Goal: Information Seeking & Learning: Learn about a topic

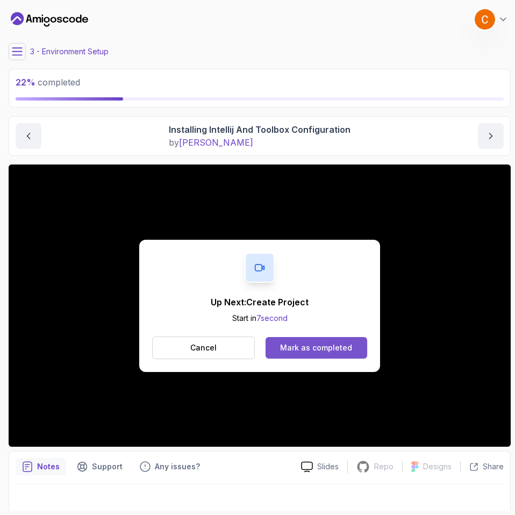
click at [324, 350] on div "Mark as completed" at bounding box center [316, 347] width 72 height 11
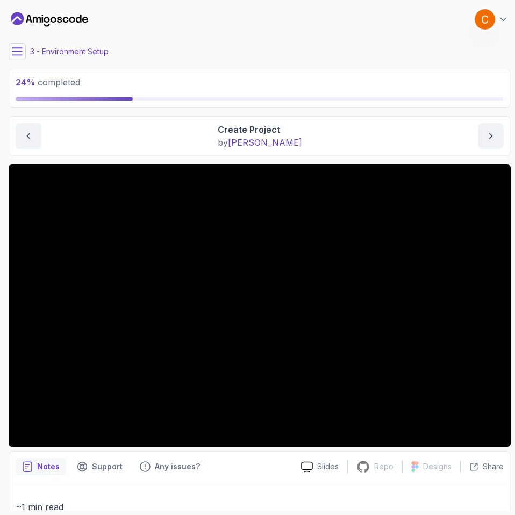
click at [25, 49] on button at bounding box center [17, 51] width 17 height 17
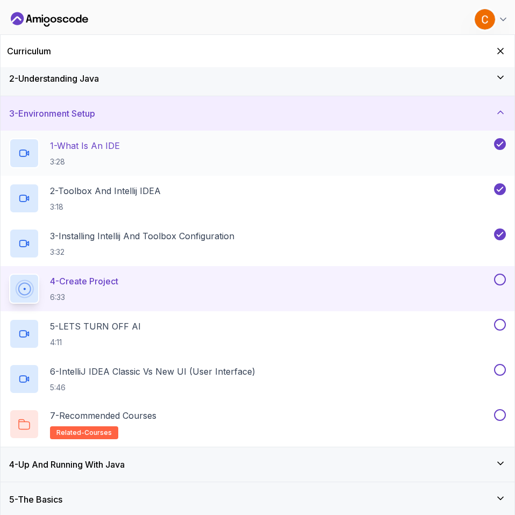
scroll to position [78, 0]
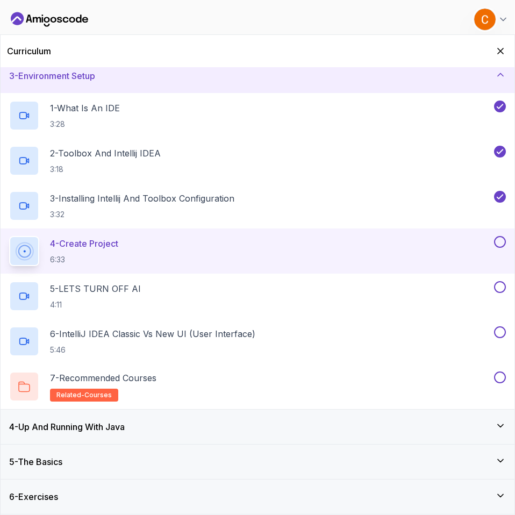
click at [479, 18] on img at bounding box center [484, 19] width 21 height 21
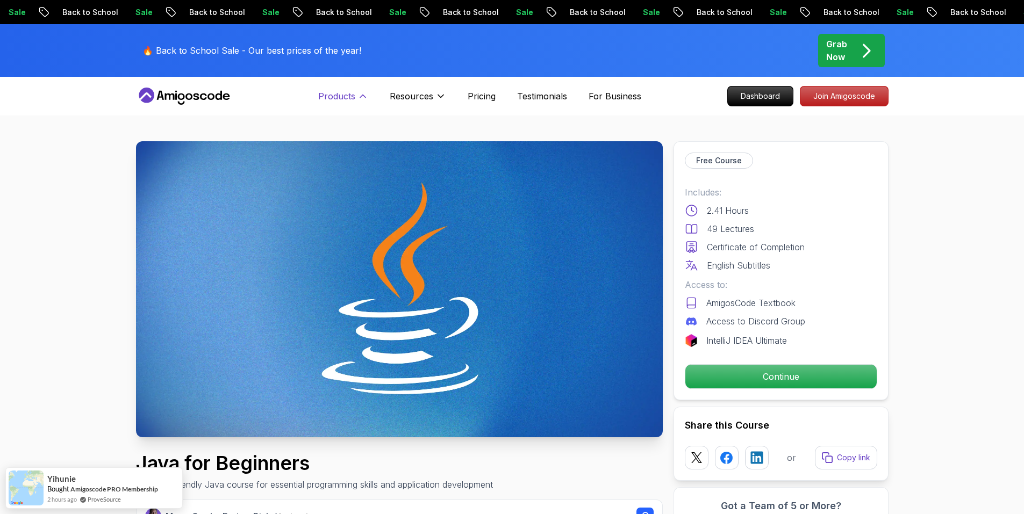
click at [351, 93] on p "Products" at bounding box center [336, 96] width 37 height 13
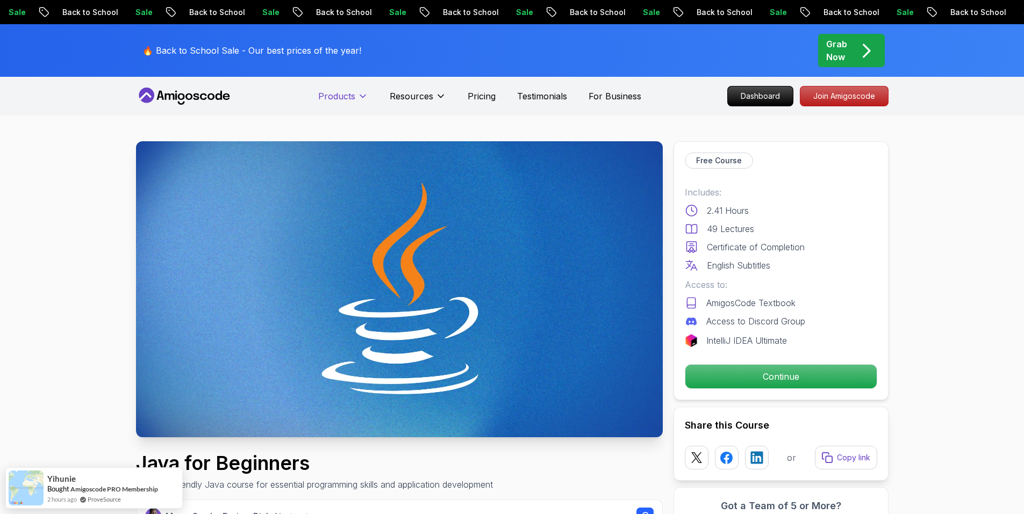
click at [351, 93] on p "Products" at bounding box center [336, 96] width 37 height 13
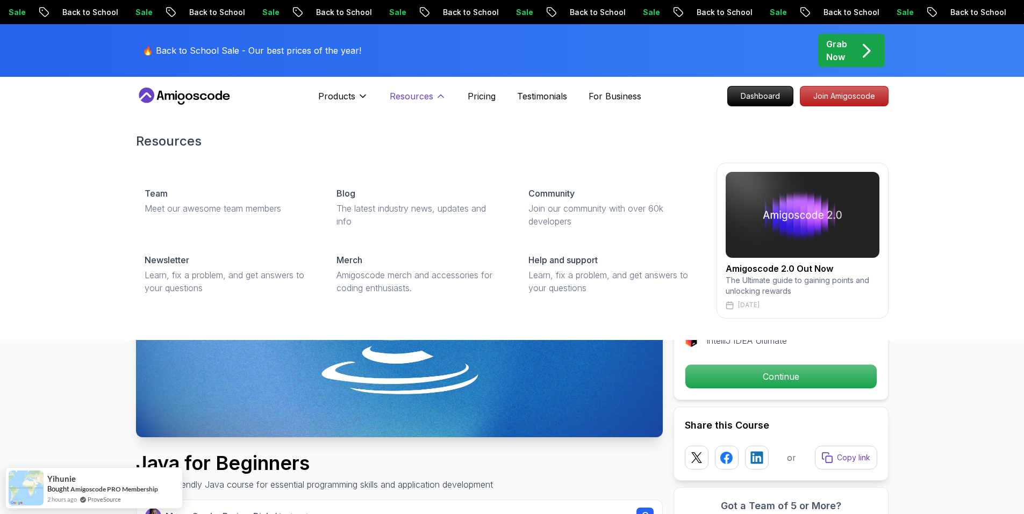
click at [402, 97] on p "Resources" at bounding box center [412, 96] width 44 height 13
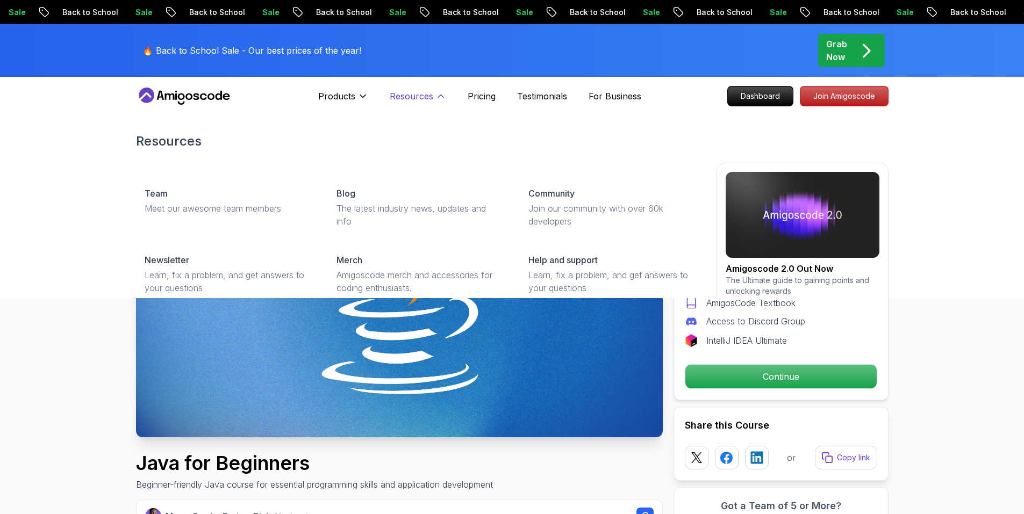
click at [397, 97] on p "Resources" at bounding box center [412, 96] width 44 height 13
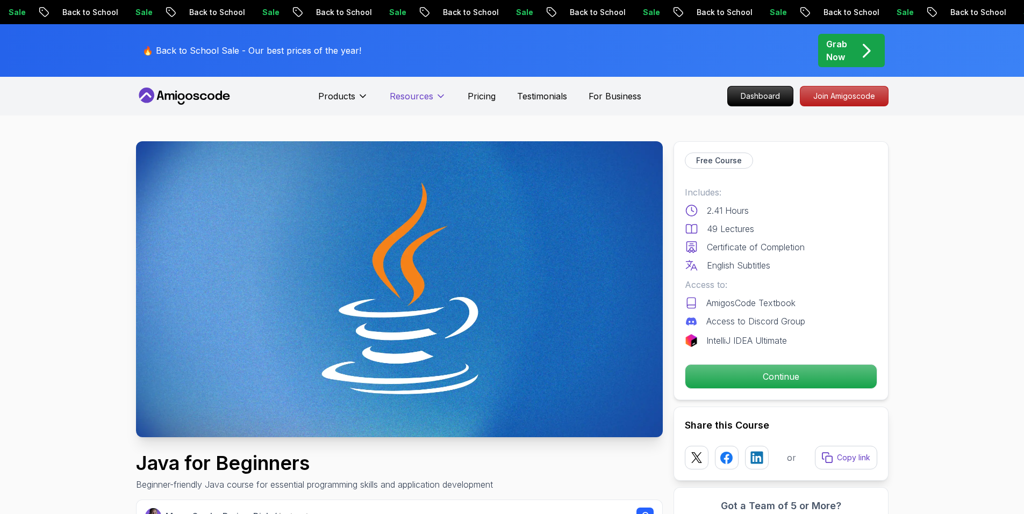
click at [397, 97] on p "Resources" at bounding box center [412, 96] width 44 height 13
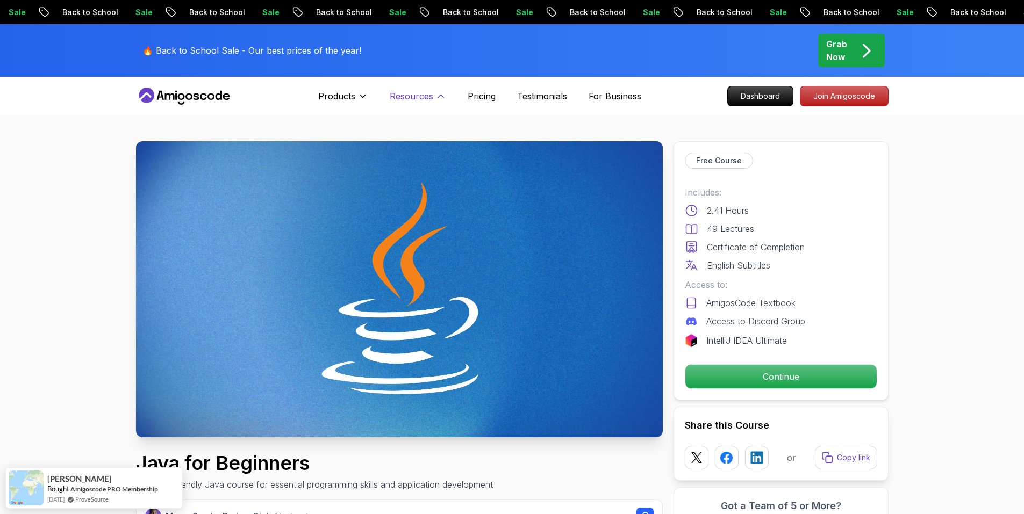
click at [413, 98] on p "Resources" at bounding box center [412, 96] width 44 height 13
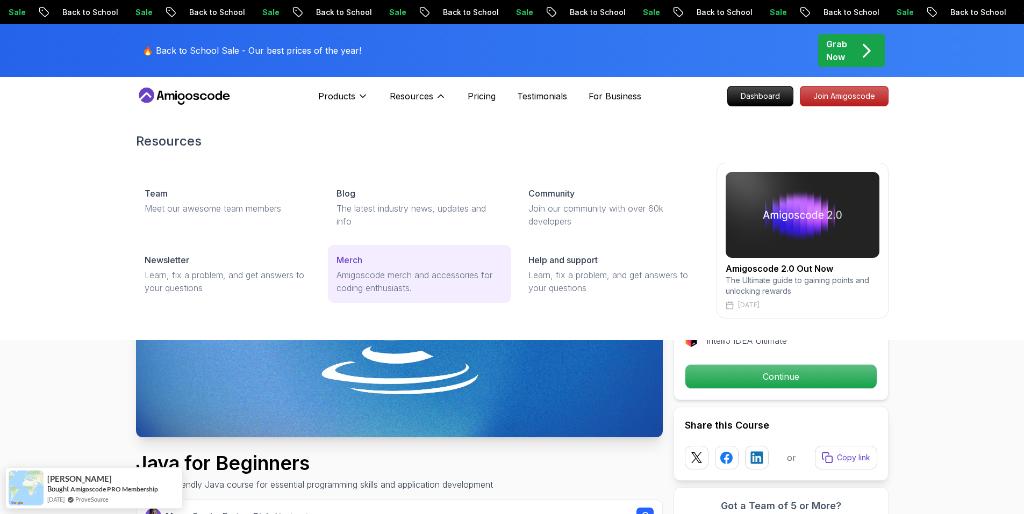
click at [372, 276] on p "Amigoscode merch and accessories for coding enthusiasts." at bounding box center [419, 282] width 166 height 26
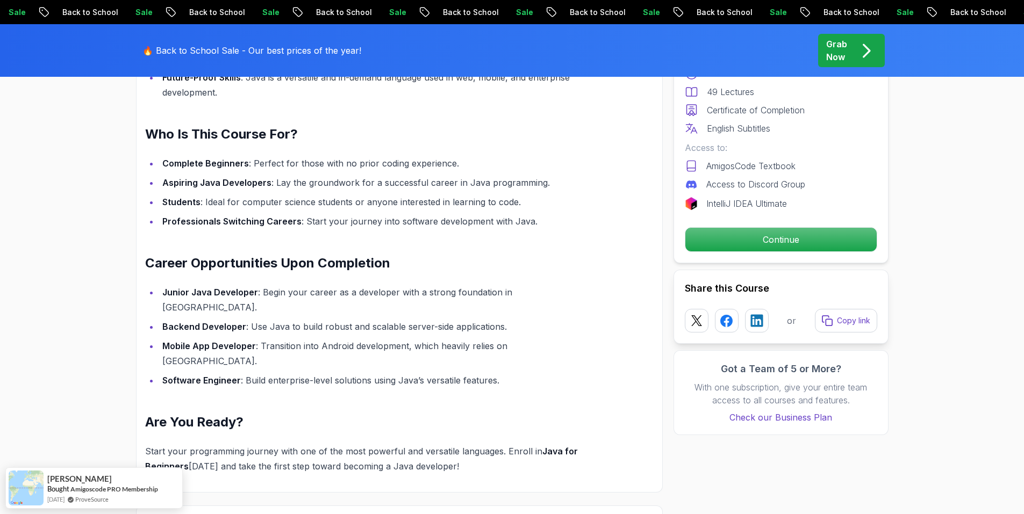
scroll to position [1128, 0]
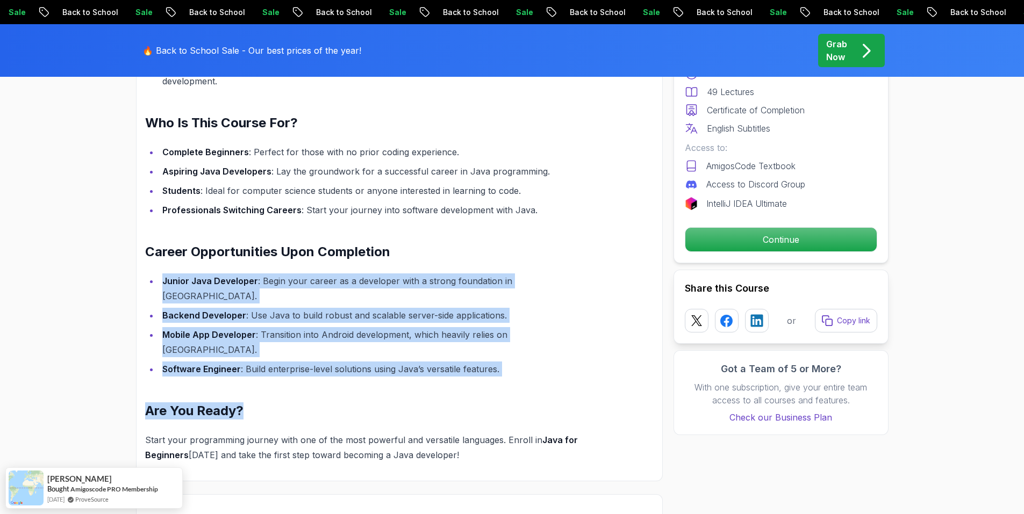
drag, startPoint x: 153, startPoint y: 269, endPoint x: 558, endPoint y: 337, distance: 411.3
click at [514, 337] on div "Learn Java from Scratch with Java for Beginners Java is one of the most widely-…" at bounding box center [373, 158] width 457 height 608
click at [344, 354] on div "Learn Java from Scratch with Java for Beginners Java is one of the most widely-…" at bounding box center [373, 158] width 457 height 608
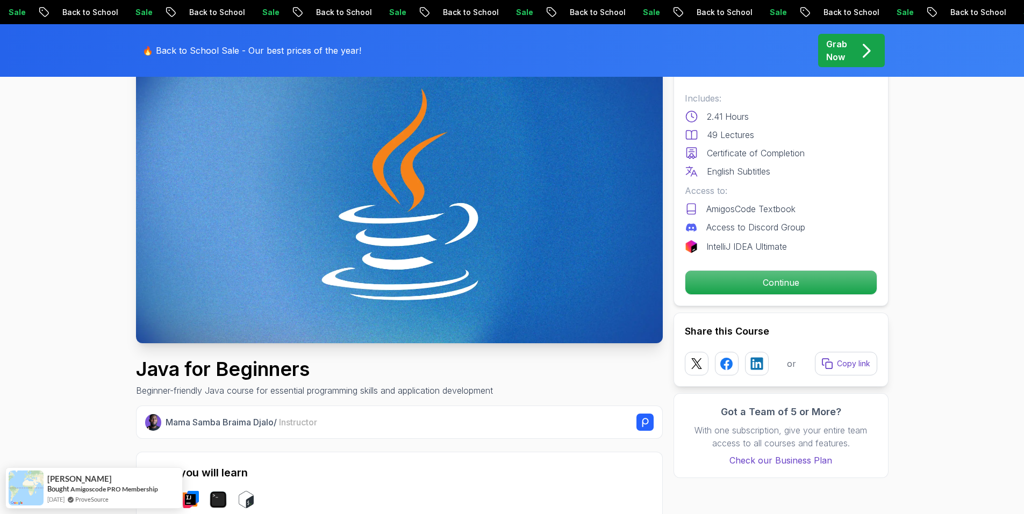
scroll to position [0, 0]
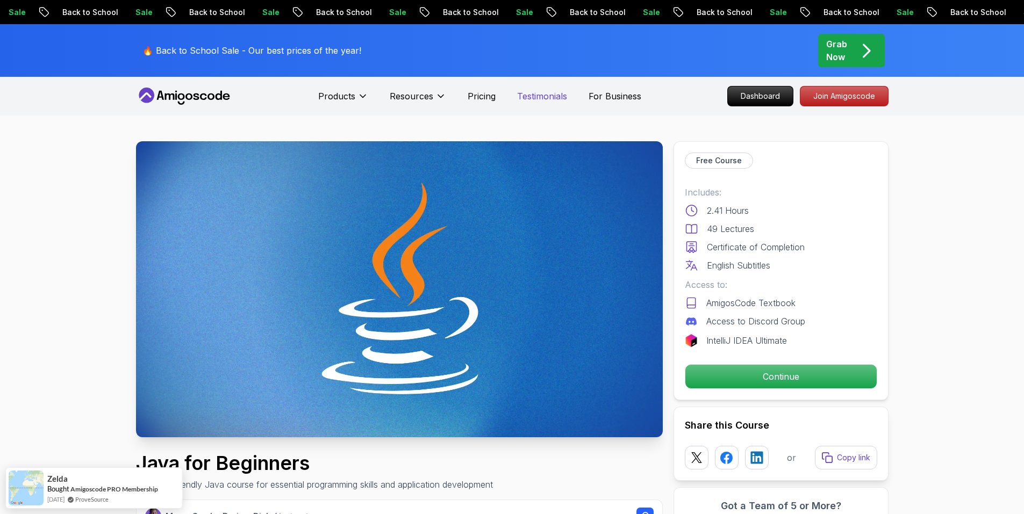
click at [514, 90] on p "Testimonials" at bounding box center [542, 96] width 50 height 13
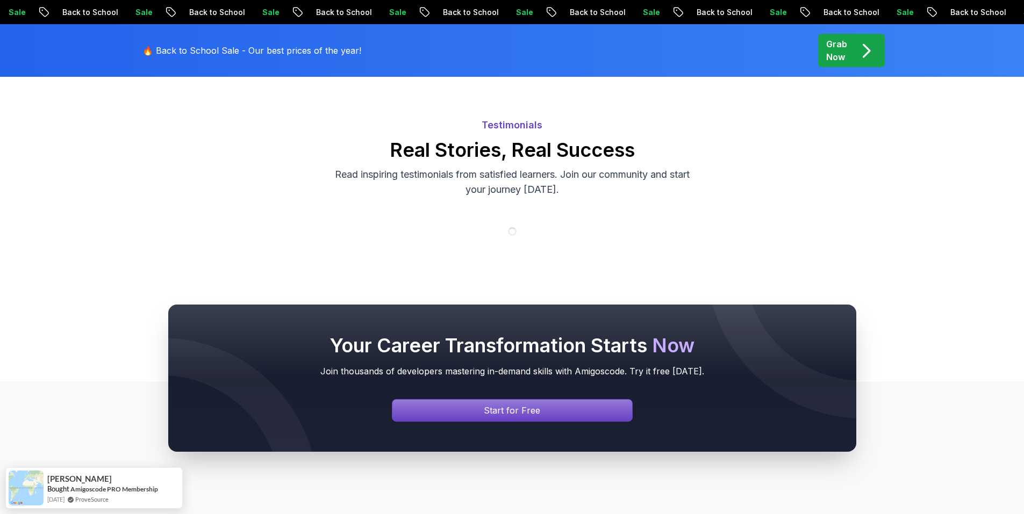
scroll to position [161, 0]
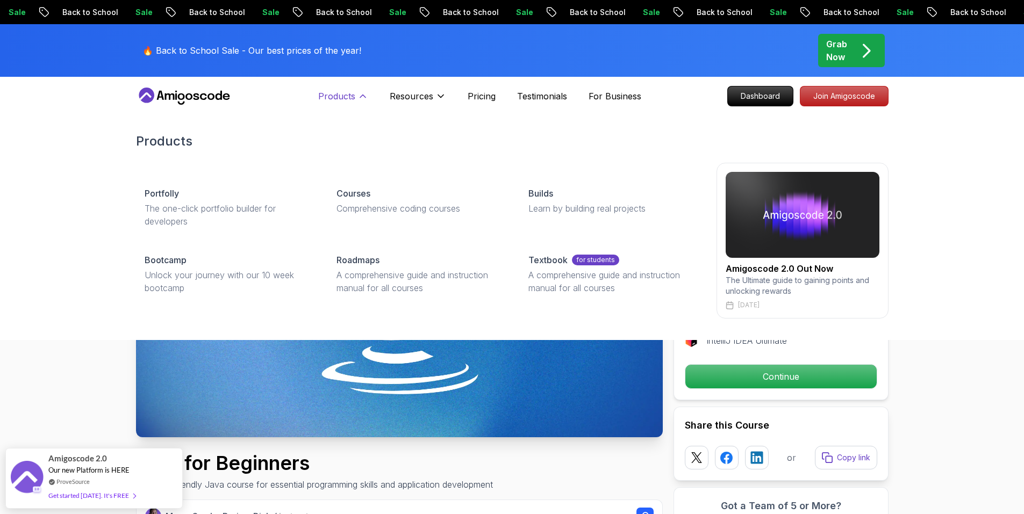
click at [349, 100] on p "Products" at bounding box center [336, 96] width 37 height 13
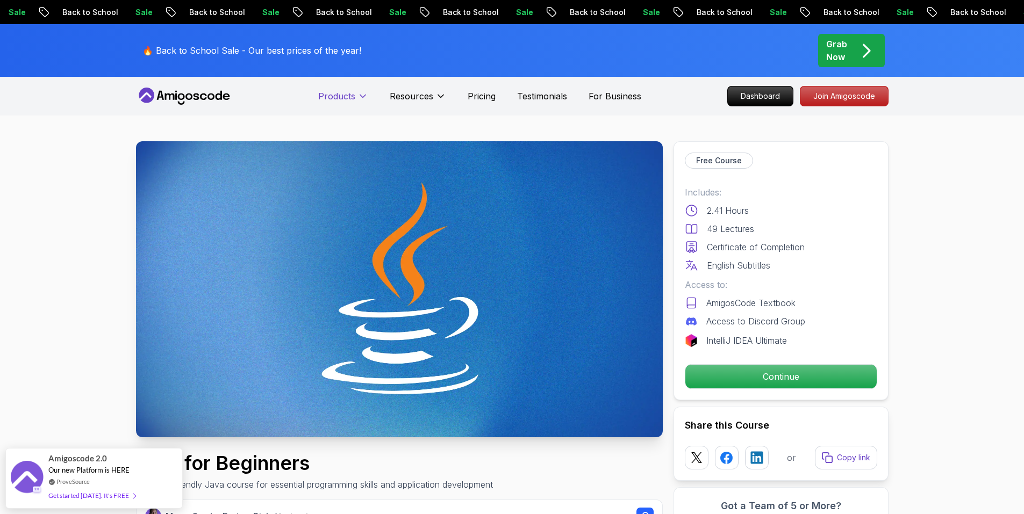
click at [349, 98] on p "Products" at bounding box center [336, 96] width 37 height 13
click at [369, 308] on img at bounding box center [399, 289] width 527 height 296
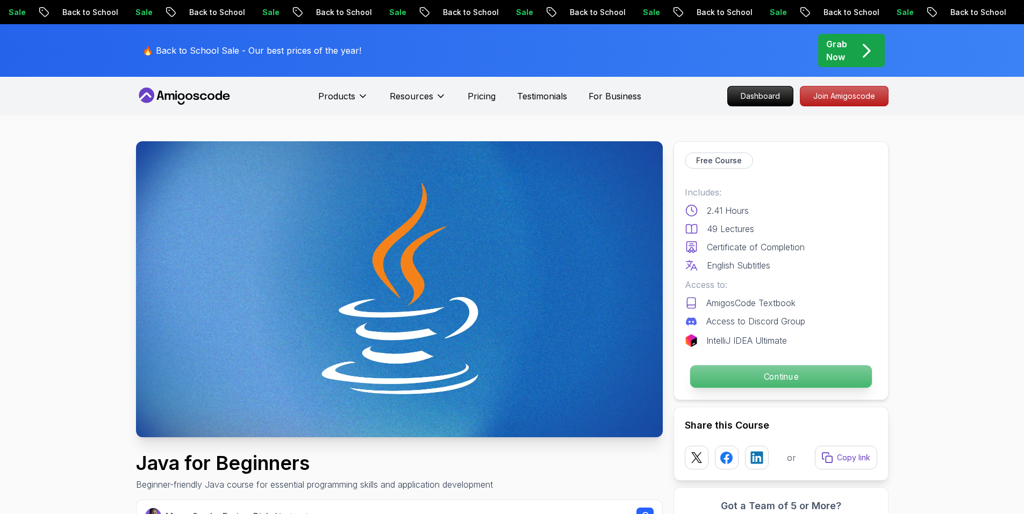
click at [514, 383] on p "Continue" at bounding box center [780, 376] width 182 height 23
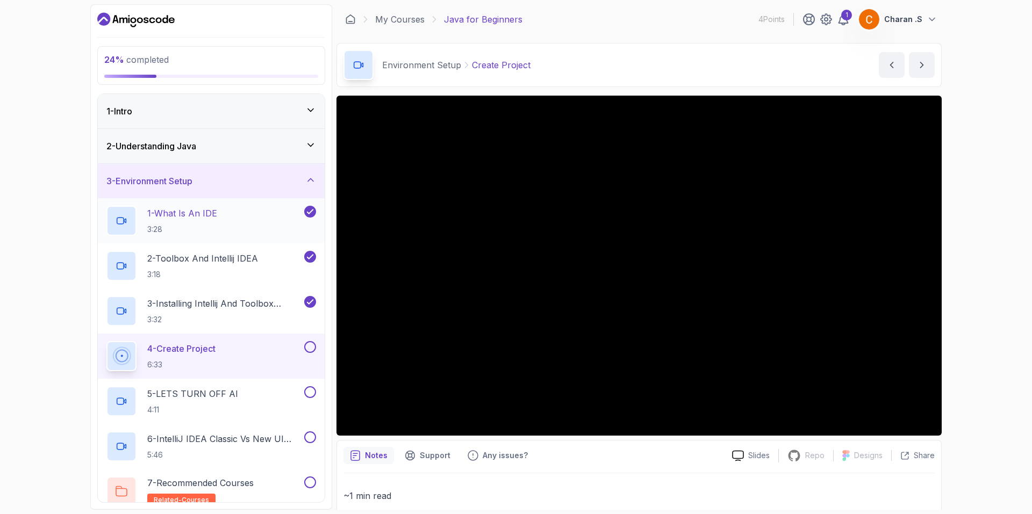
click at [221, 232] on div "1 - What Is An IDE 3:28" at bounding box center [204, 221] width 196 height 30
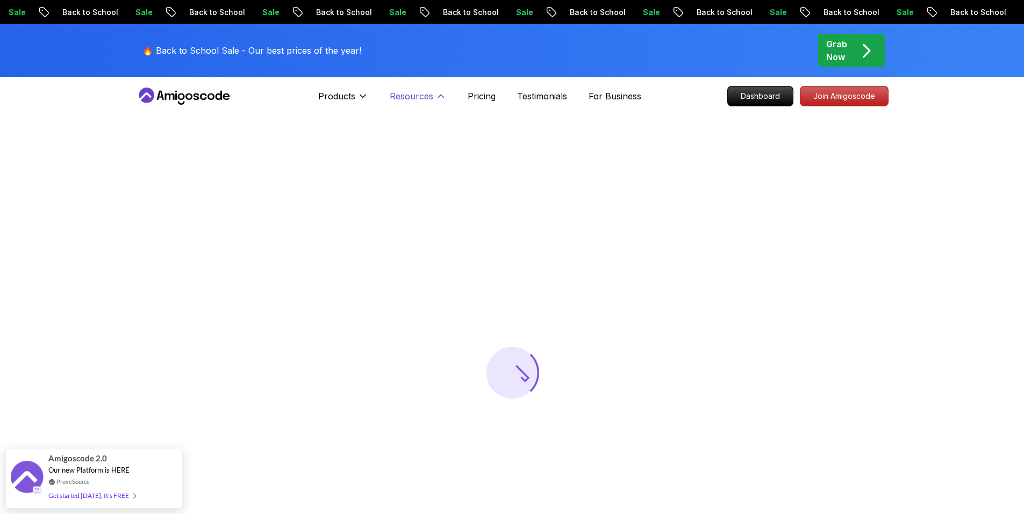
click at [420, 95] on p "Resources" at bounding box center [412, 96] width 44 height 13
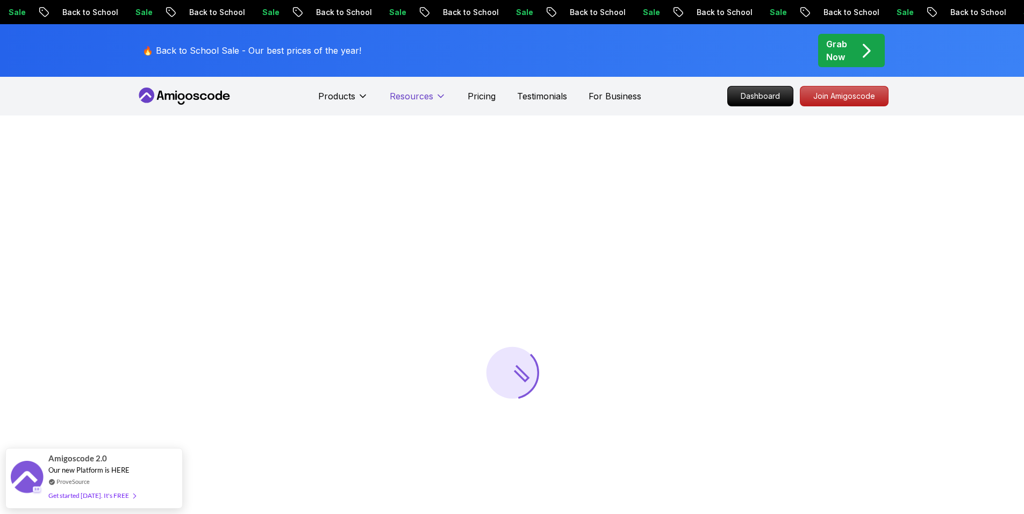
click at [420, 98] on p "Resources" at bounding box center [412, 96] width 44 height 13
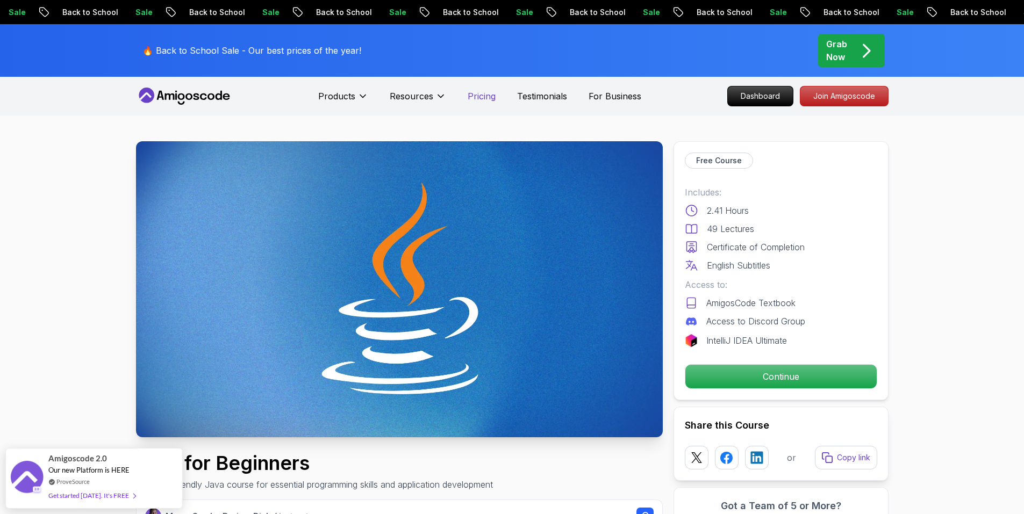
click at [474, 97] on p "Pricing" at bounding box center [481, 96] width 28 height 13
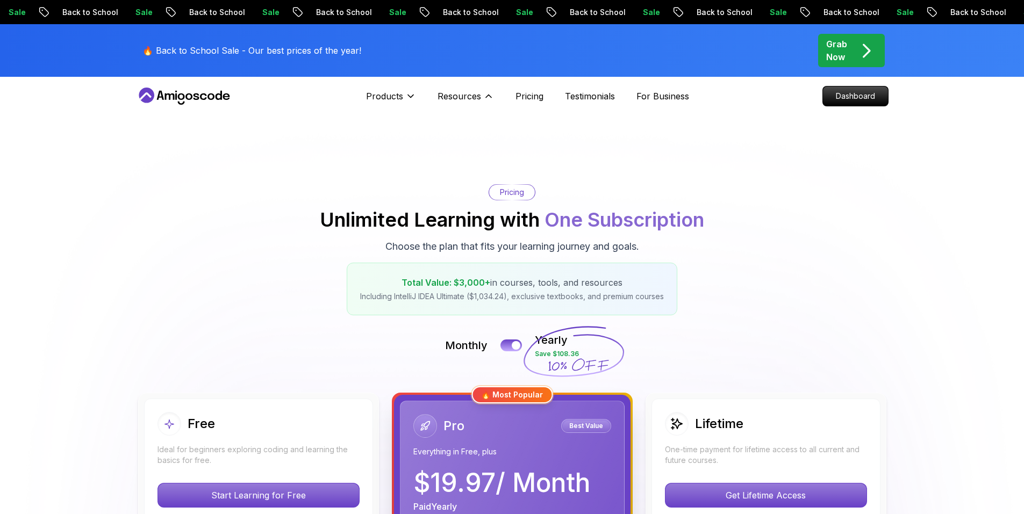
click at [286, 207] on div "Pricing Unlimited Learning with One Subscription Choose the plan that fits your…" at bounding box center [512, 249] width 752 height 131
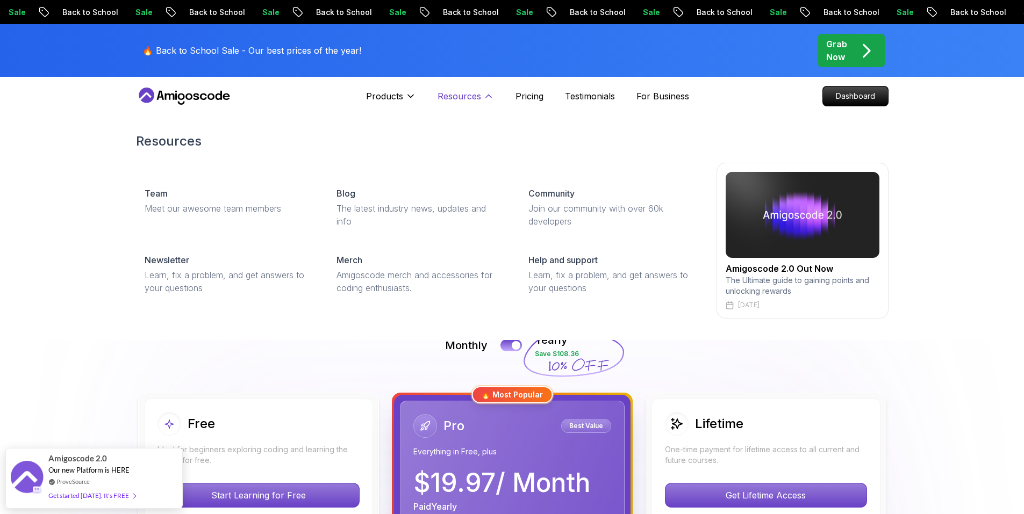
click at [489, 96] on icon at bounding box center [488, 96] width 11 height 11
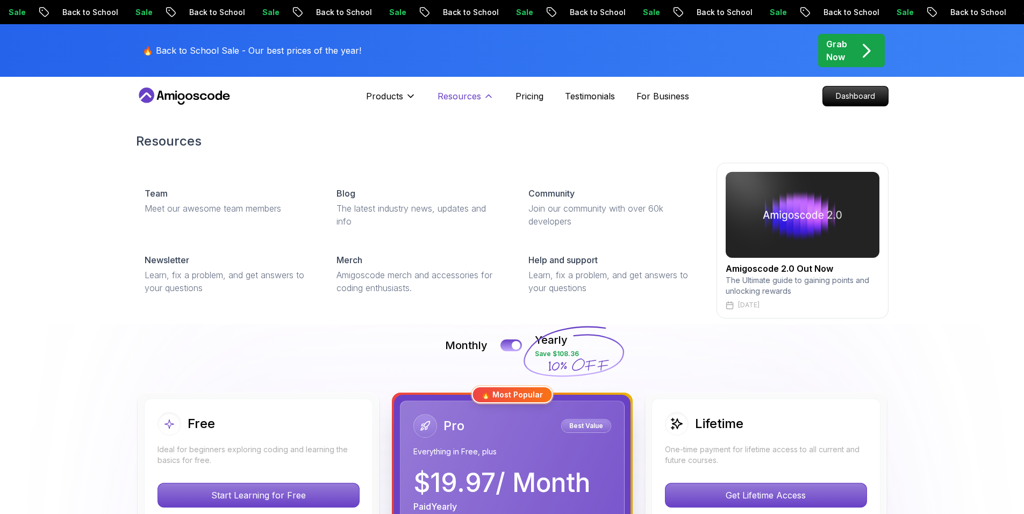
click at [481, 98] on button "Resources" at bounding box center [465, 100] width 56 height 21
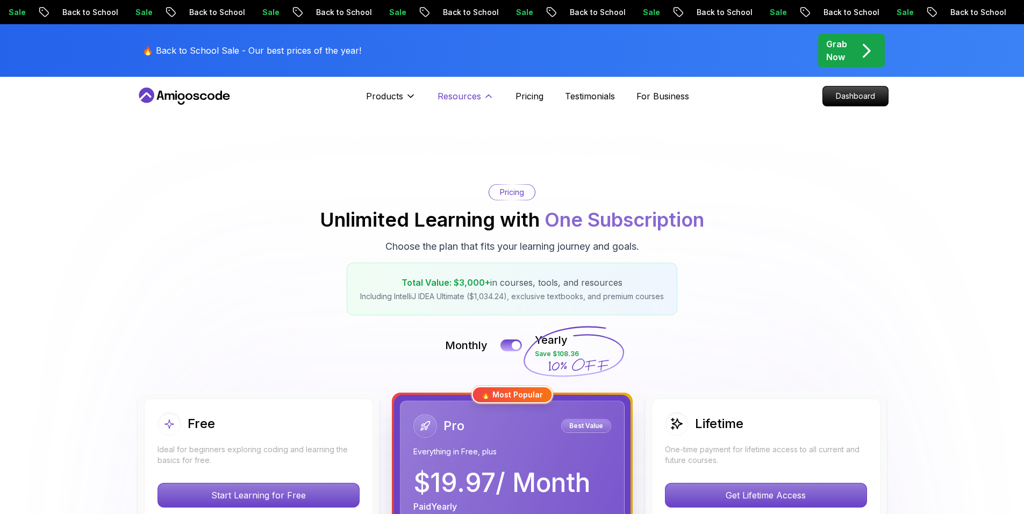
click at [477, 106] on button "Resources" at bounding box center [465, 100] width 56 height 21
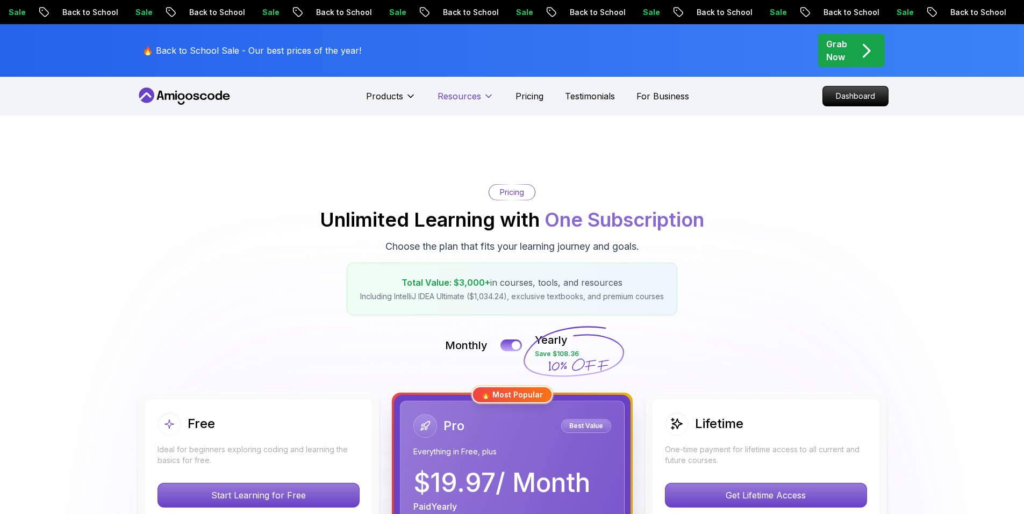
click at [477, 107] on button "Resources" at bounding box center [465, 100] width 56 height 21
click at [514, 96] on p "Dashboard" at bounding box center [855, 96] width 62 height 18
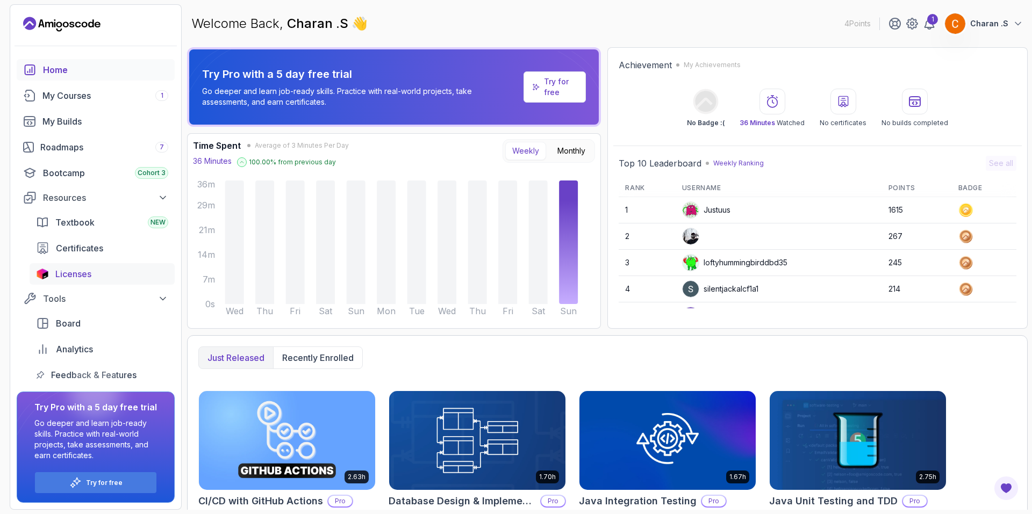
click at [107, 276] on div "Licenses" at bounding box center [111, 274] width 113 height 13
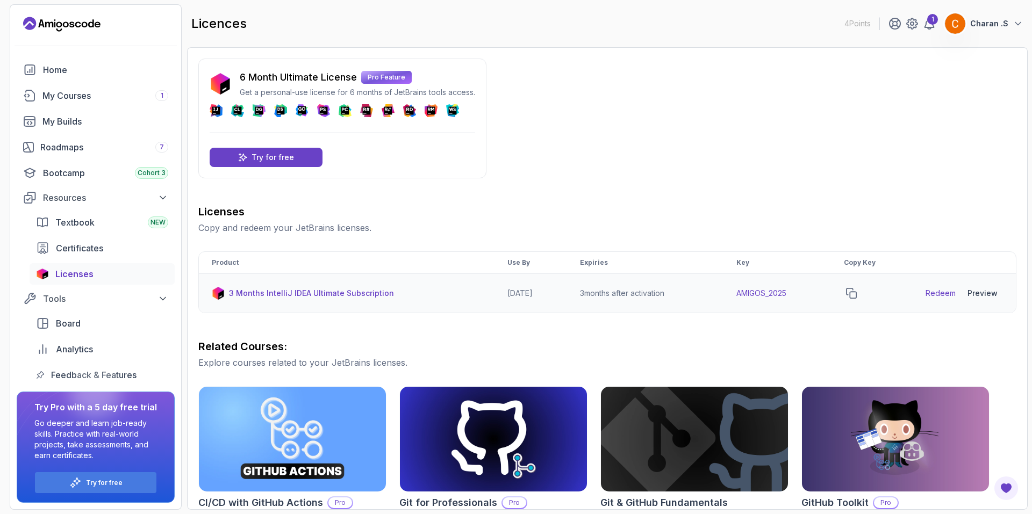
click at [514, 297] on link "Redeem" at bounding box center [940, 293] width 30 height 11
click at [514, 295] on icon "copy-button" at bounding box center [851, 293] width 11 height 11
click at [67, 97] on div "My Courses 1" at bounding box center [105, 95] width 126 height 13
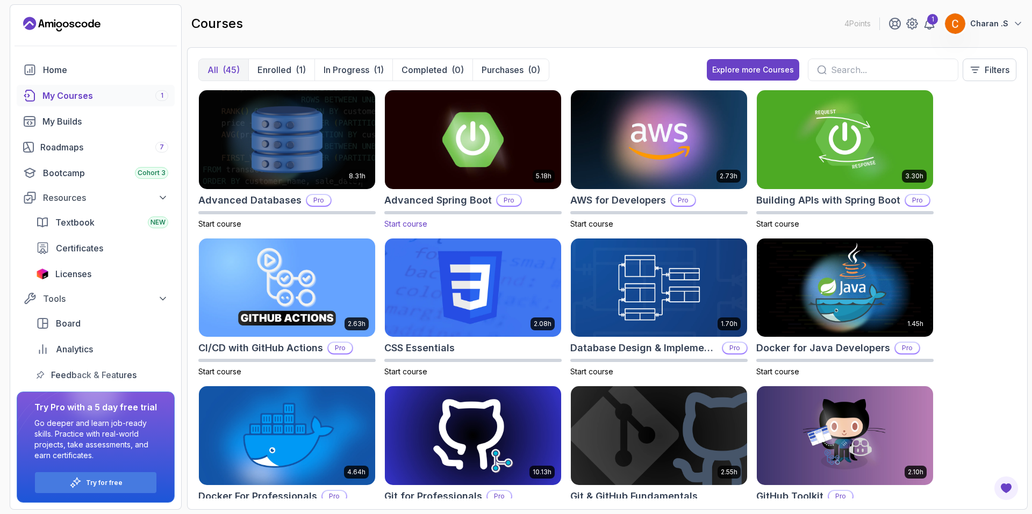
click at [462, 133] on img at bounding box center [472, 140] width 185 height 104
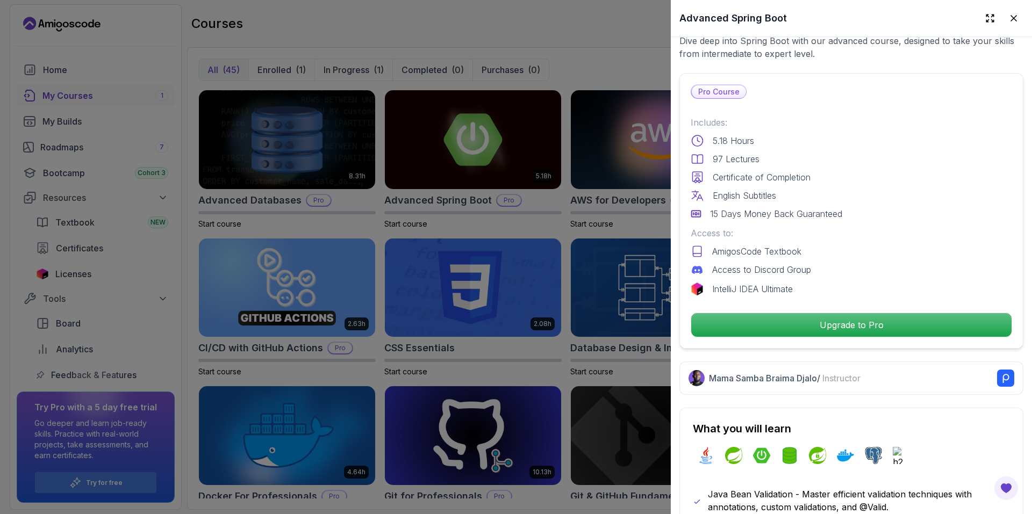
scroll to position [269, 0]
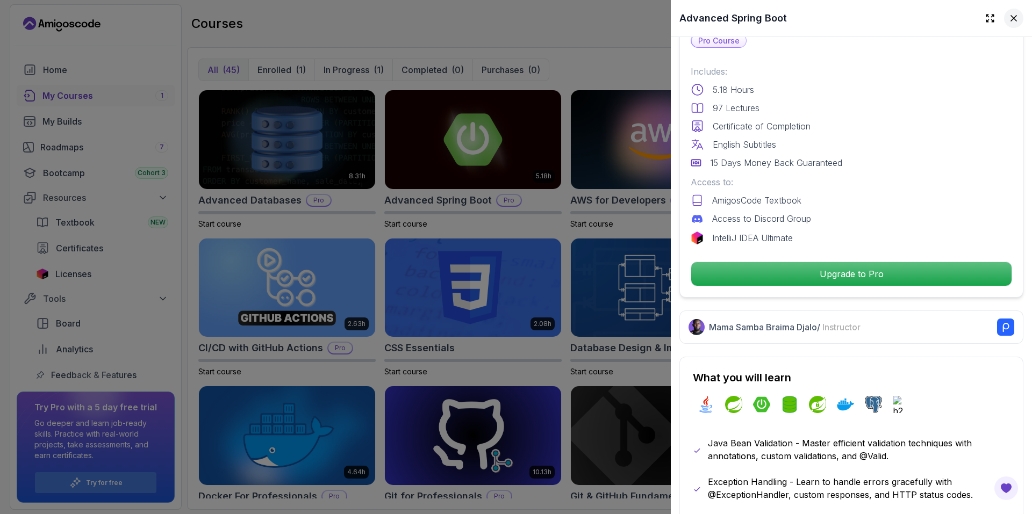
click at [514, 25] on button at bounding box center [1013, 18] width 19 height 19
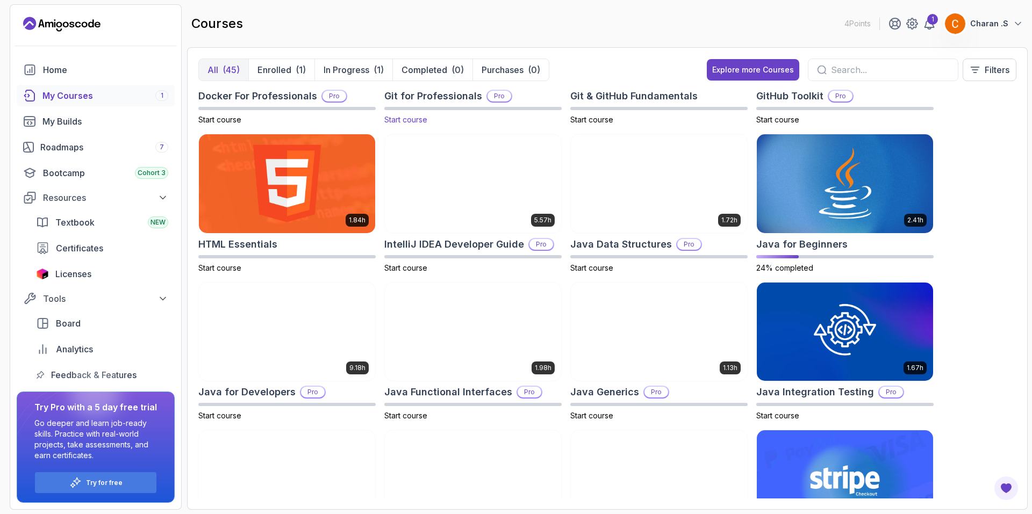
scroll to position [430, 0]
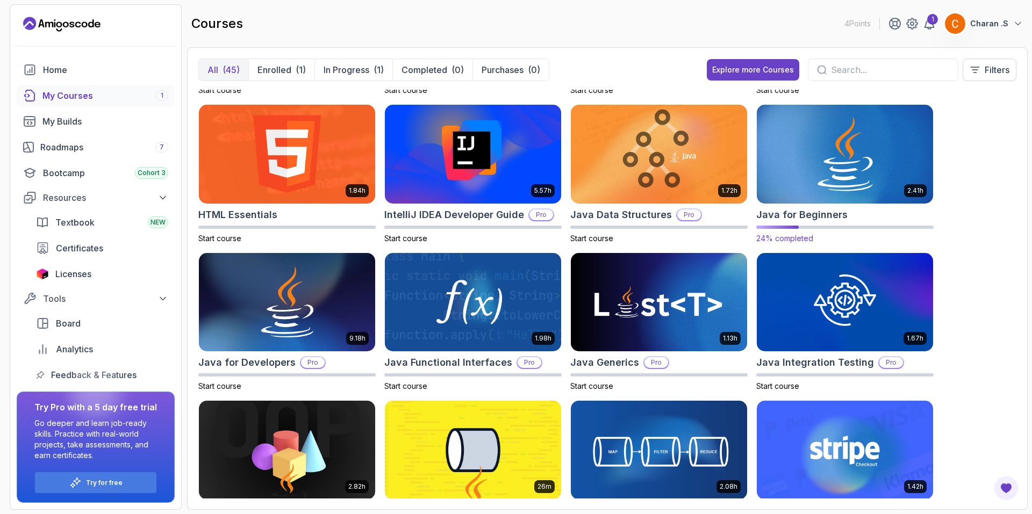
click at [514, 145] on img at bounding box center [844, 154] width 185 height 104
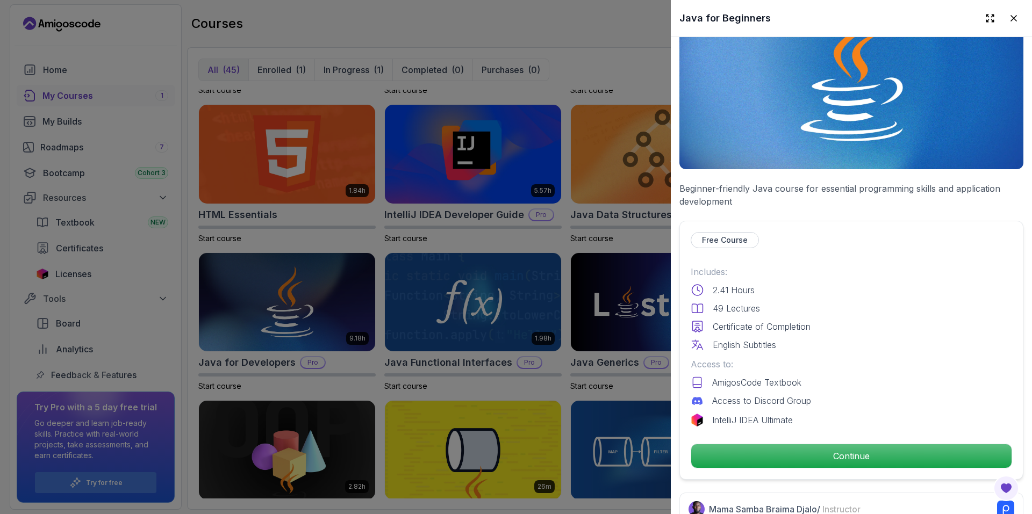
scroll to position [215, 0]
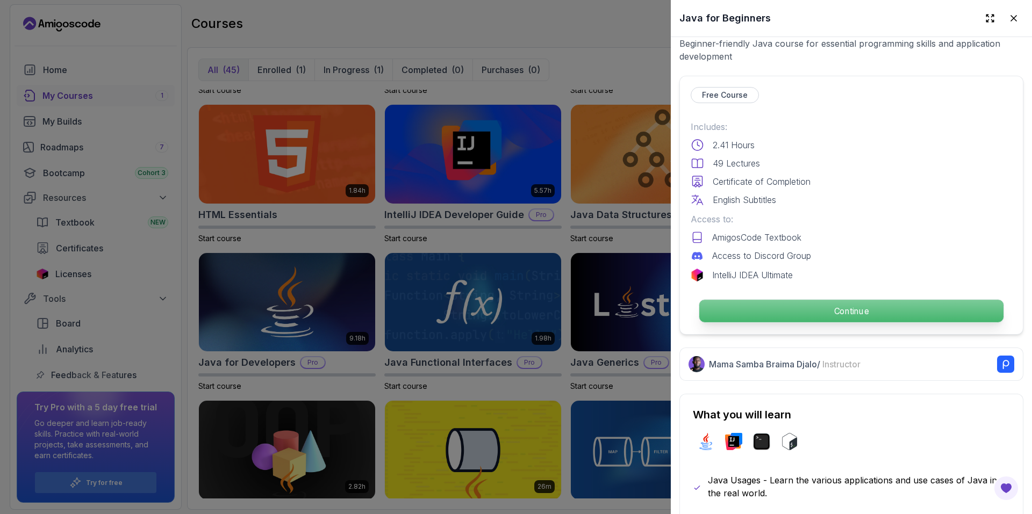
click at [514, 305] on p "Continue" at bounding box center [851, 311] width 304 height 23
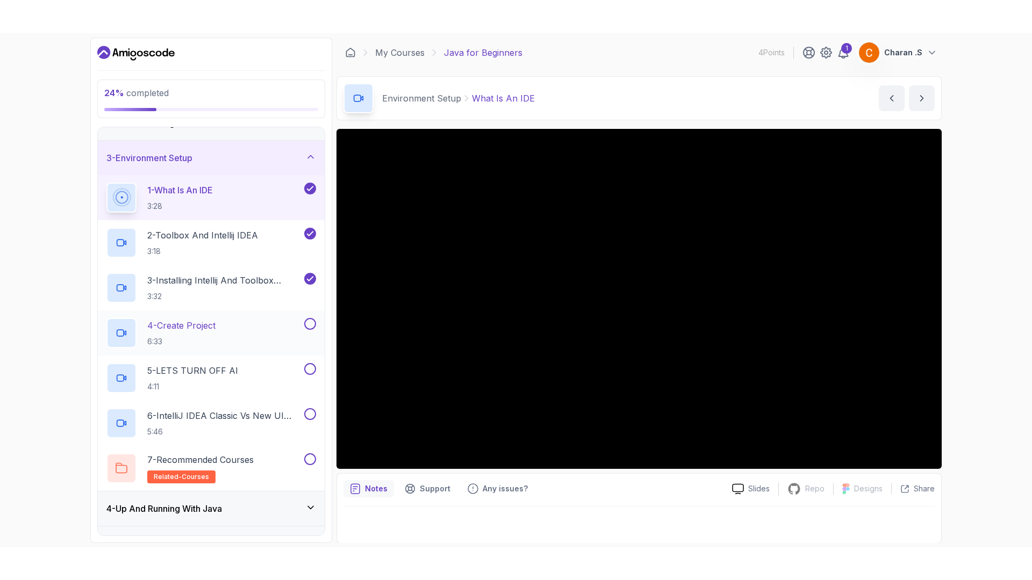
scroll to position [107, 0]
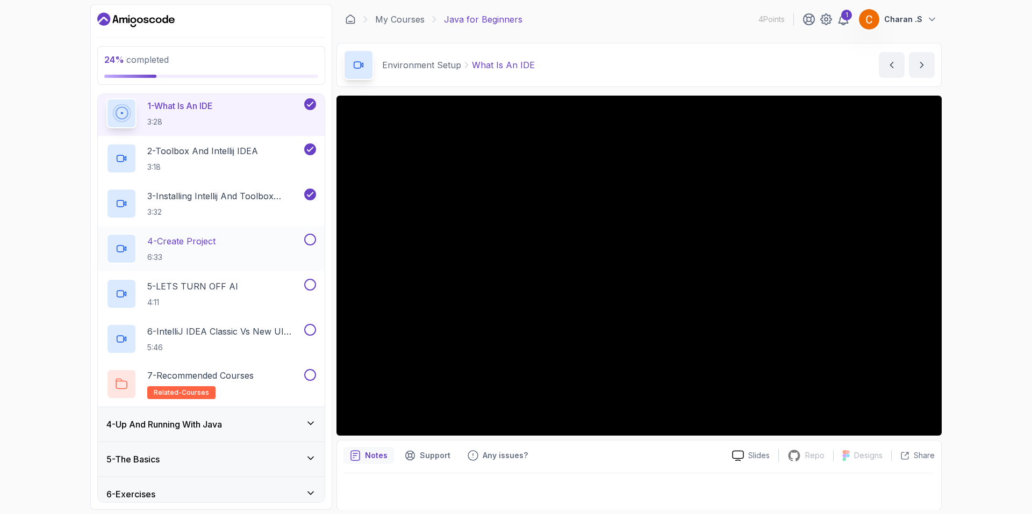
click at [201, 226] on div "4 - Create Project 6:33" at bounding box center [211, 248] width 227 height 45
click at [204, 235] on p "4 - Create Project" at bounding box center [181, 241] width 68 height 13
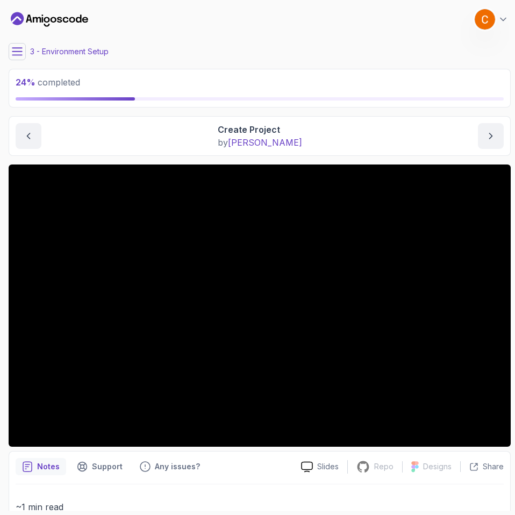
scroll to position [54, 0]
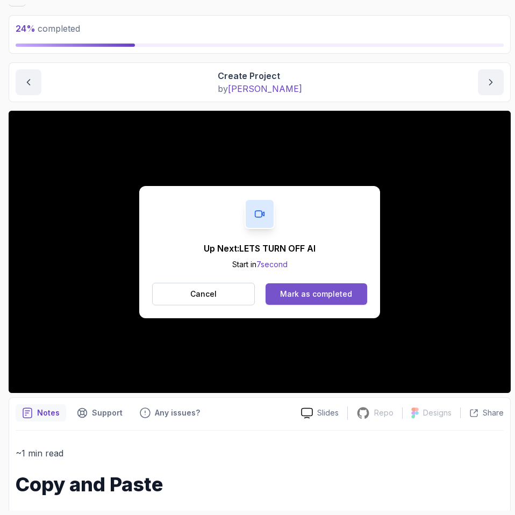
click at [318, 297] on div "Mark as completed" at bounding box center [316, 294] width 72 height 11
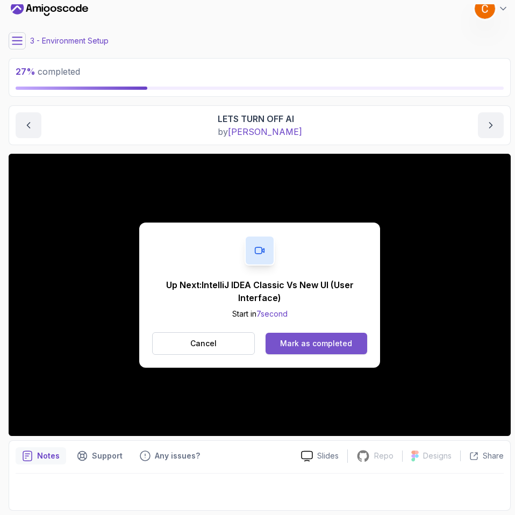
click at [292, 335] on button "Mark as completed" at bounding box center [316, 343] width 102 height 21
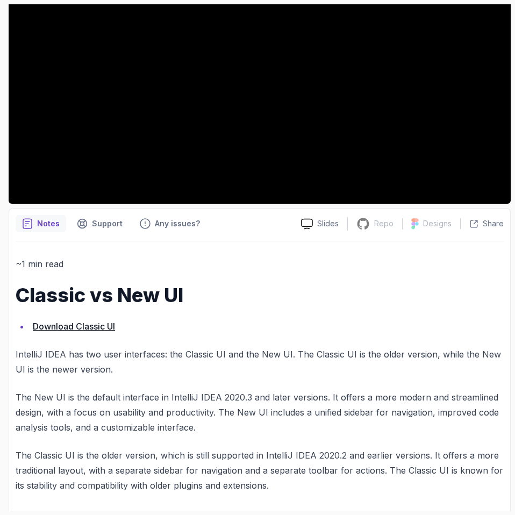
scroll to position [247, 0]
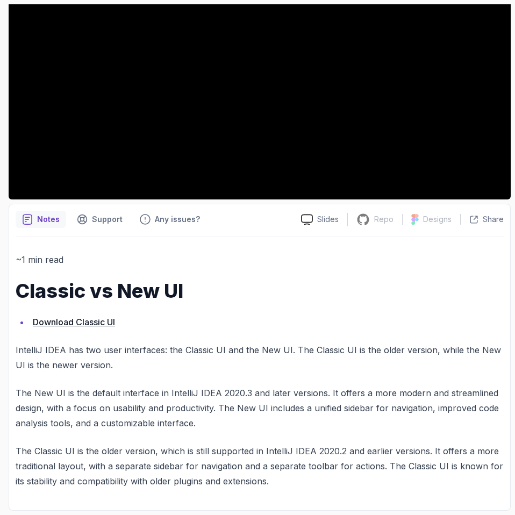
click at [104, 319] on link "Download Classic UI" at bounding box center [74, 321] width 82 height 11
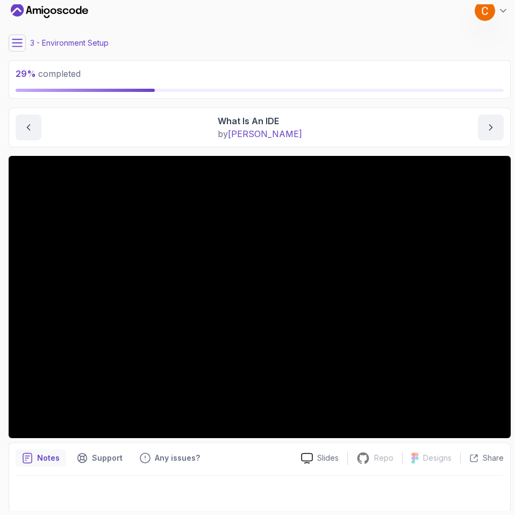
scroll to position [11, 0]
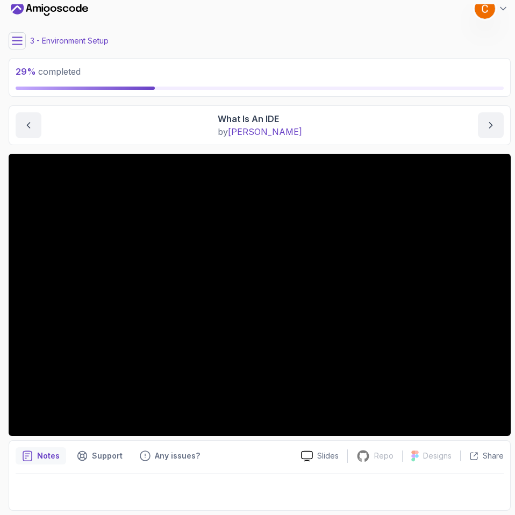
click at [15, 38] on icon at bounding box center [17, 40] width 11 height 11
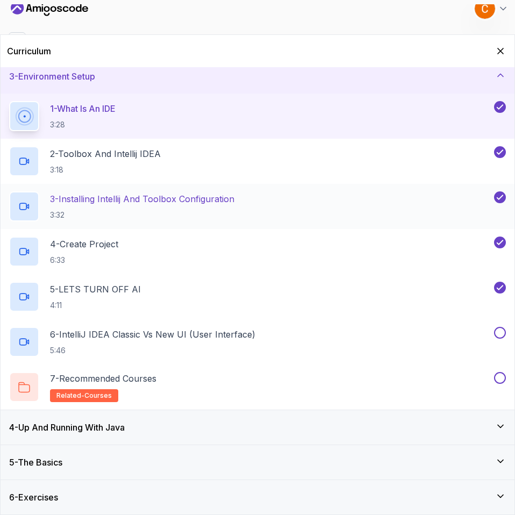
scroll to position [78, 0]
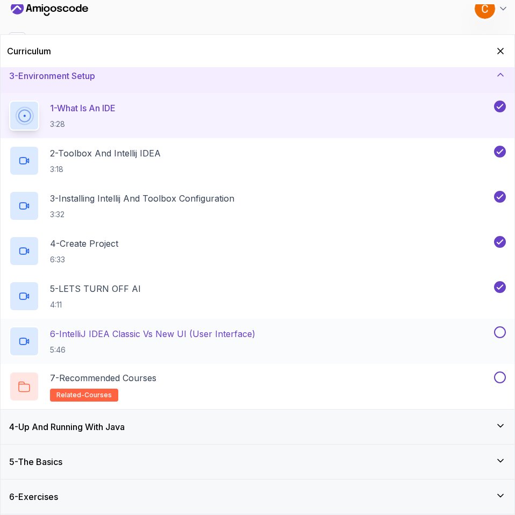
click at [258, 344] on div "6 - IntelliJ IDEA Classic Vs New UI (User Interface) 5:46" at bounding box center [250, 341] width 482 height 30
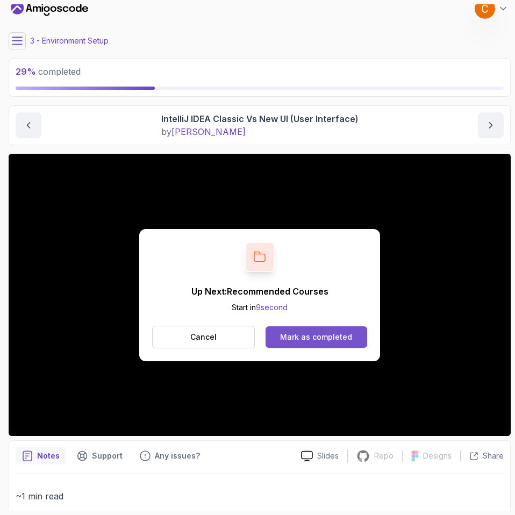
click at [301, 338] on div "Mark as completed" at bounding box center [316, 336] width 72 height 11
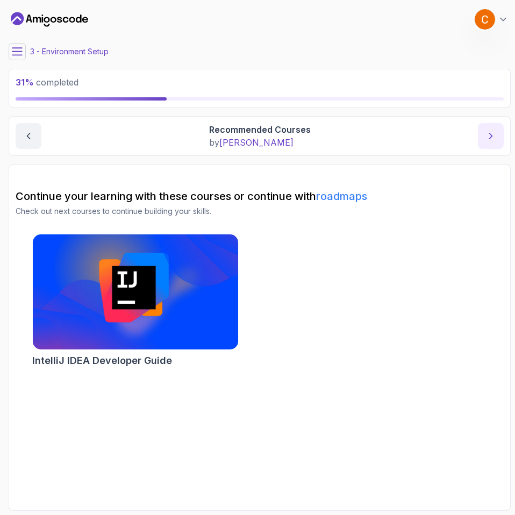
click at [487, 133] on icon "next content" at bounding box center [490, 136] width 11 height 11
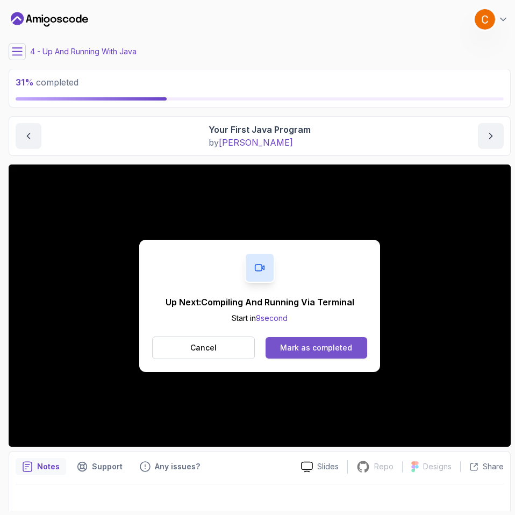
click at [358, 347] on button "Mark as completed" at bounding box center [316, 347] width 102 height 21
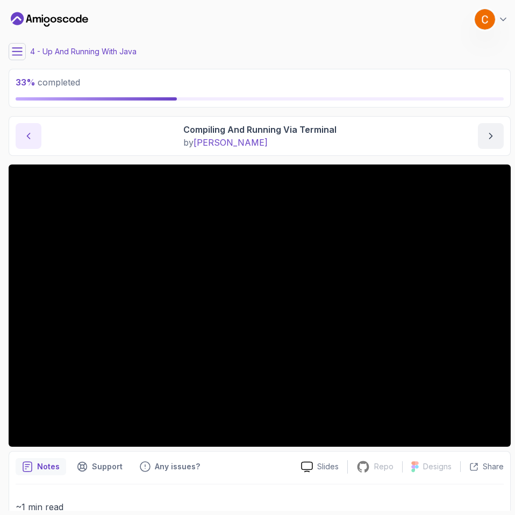
click at [36, 146] on button "previous content" at bounding box center [29, 136] width 26 height 26
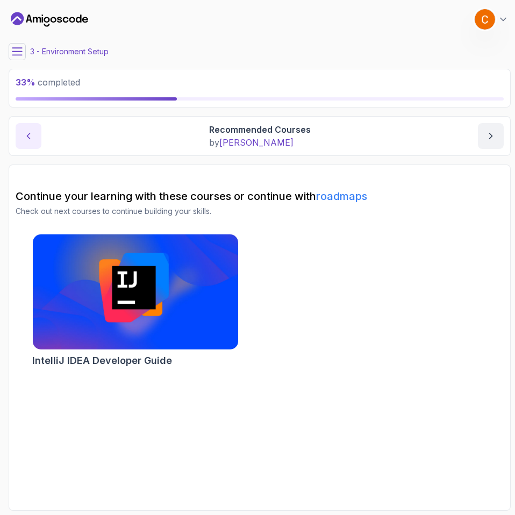
click at [36, 146] on button "previous content" at bounding box center [29, 136] width 26 height 26
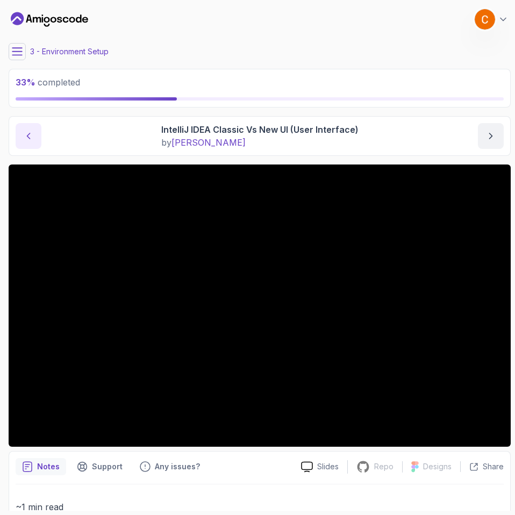
click at [36, 146] on button "previous content" at bounding box center [29, 136] width 26 height 26
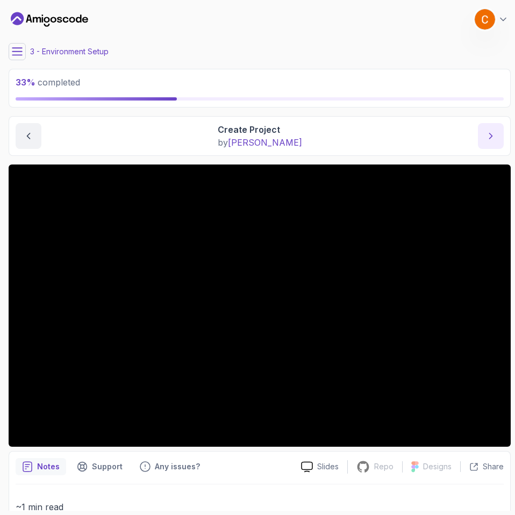
click at [488, 136] on icon "next content" at bounding box center [490, 136] width 11 height 11
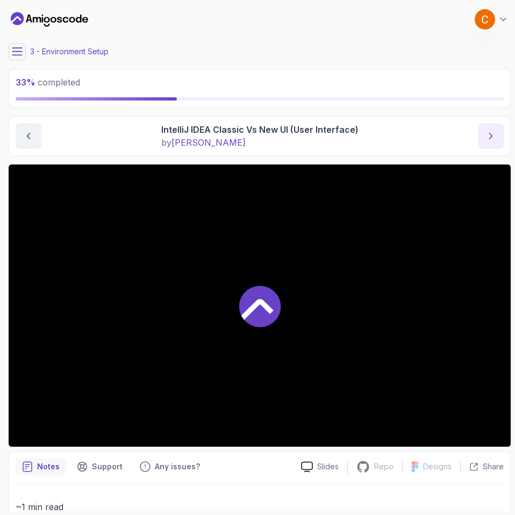
click at [488, 136] on icon "next content" at bounding box center [490, 136] width 11 height 11
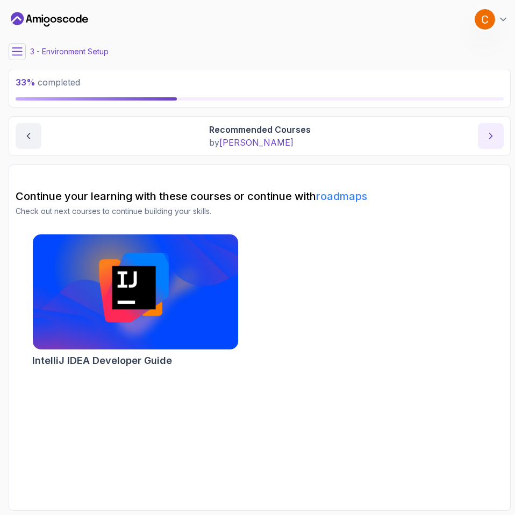
click at [488, 136] on icon "next content" at bounding box center [490, 136] width 11 height 11
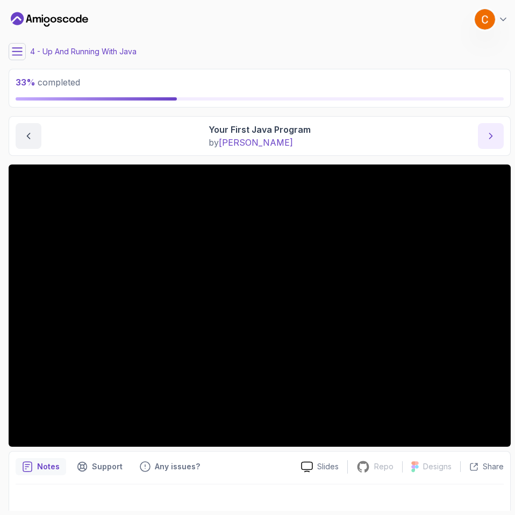
click at [490, 139] on icon "next content" at bounding box center [490, 136] width 11 height 11
click at [30, 142] on button "previous content" at bounding box center [29, 136] width 26 height 26
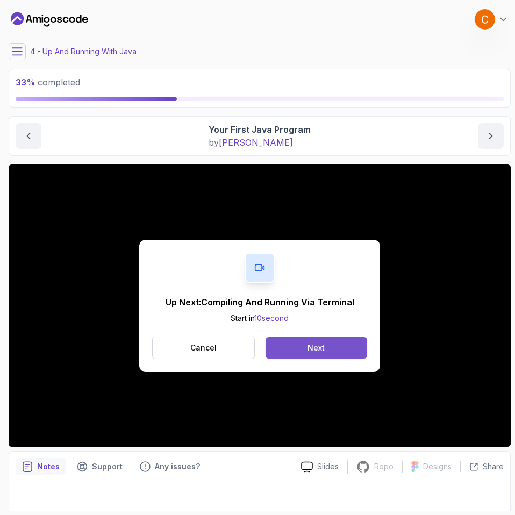
click at [329, 350] on button "Next" at bounding box center [316, 347] width 102 height 21
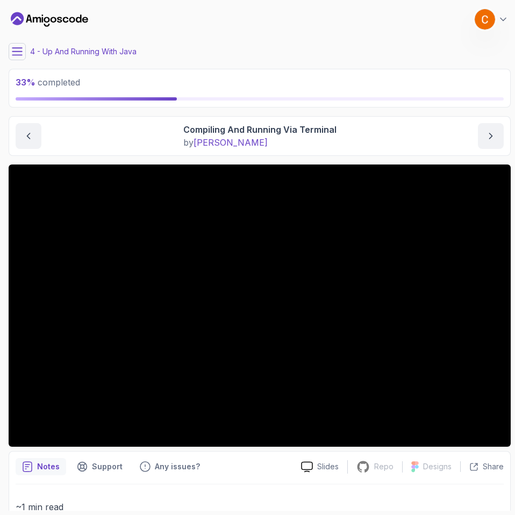
click at [485, 484] on div at bounding box center [260, 484] width 488 height 1
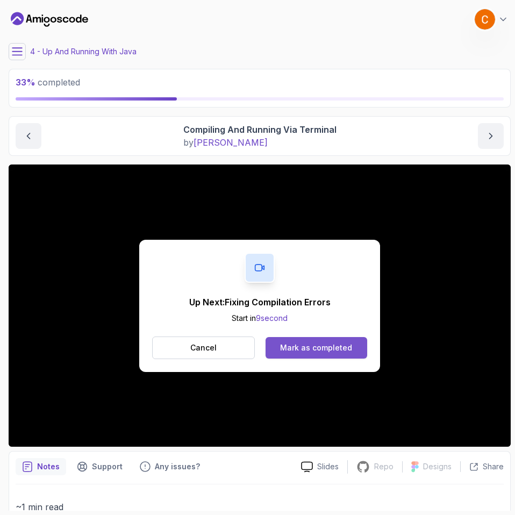
click at [301, 343] on div "Mark as completed" at bounding box center [316, 347] width 72 height 11
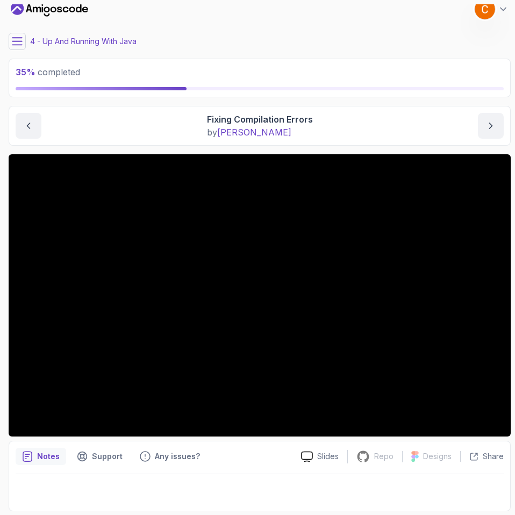
scroll to position [11, 0]
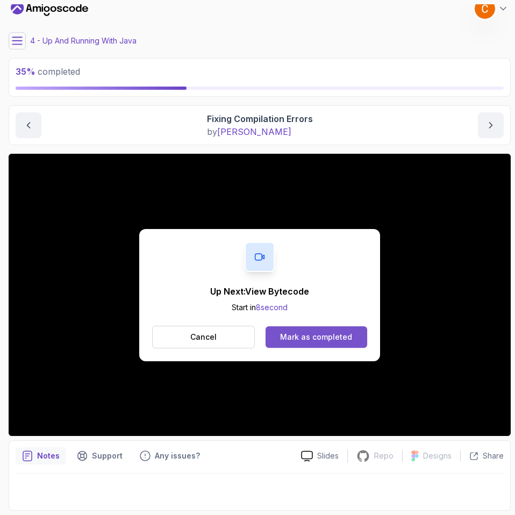
click at [343, 341] on div "Mark as completed" at bounding box center [316, 336] width 72 height 11
